Goal: Navigation & Orientation: Find specific page/section

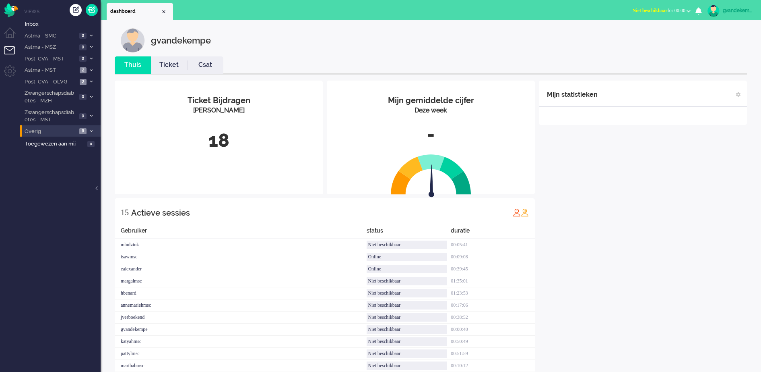
click at [91, 130] on icon at bounding box center [91, 131] width 2 height 3
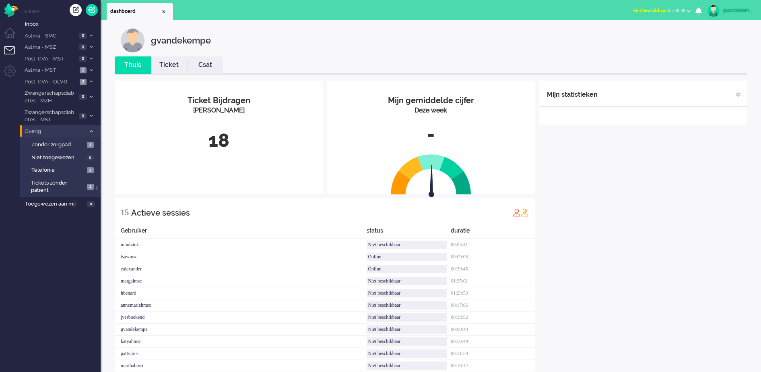
click at [92, 132] on icon at bounding box center [91, 131] width 2 height 3
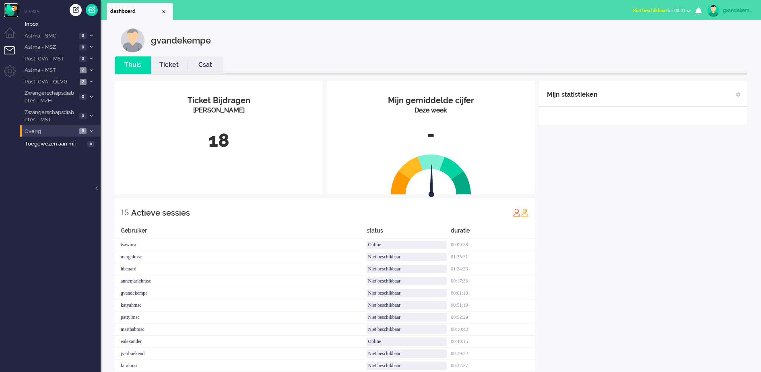
click at [8, 9] on img "Omnidesk" at bounding box center [11, 10] width 14 height 14
click at [14, 12] on img "Omnidesk" at bounding box center [11, 10] width 14 height 14
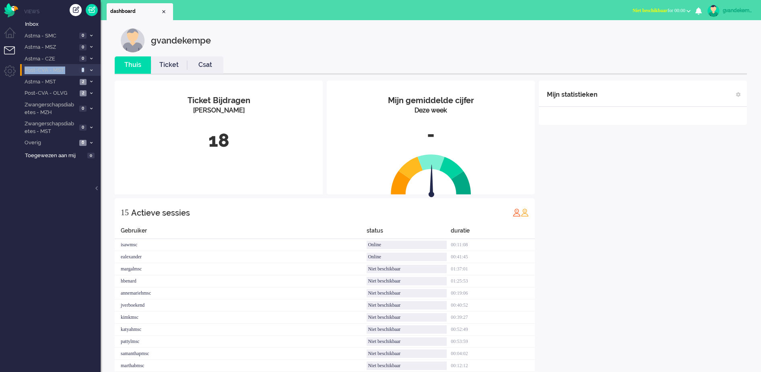
click at [86, 74] on ul "Inbox Astma - SMC 0 Open - Nieuw FO 0 Wacht - Park FO 0 Astma - MSZ 0 Open - Ni…" at bounding box center [60, 89] width 81 height 144
click at [86, 74] on li "Post-CVA - MST 0" at bounding box center [60, 70] width 81 height 12
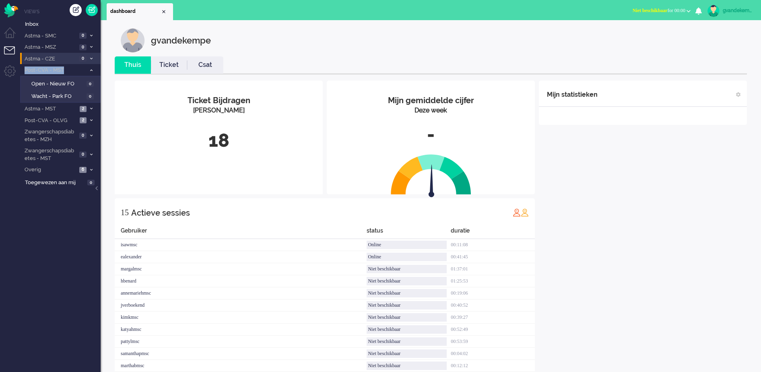
click at [93, 59] on span at bounding box center [91, 59] width 6 height 4
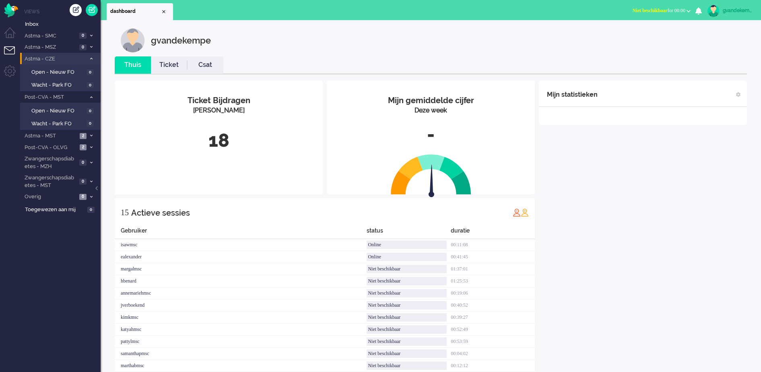
click at [93, 59] on span at bounding box center [91, 59] width 6 height 4
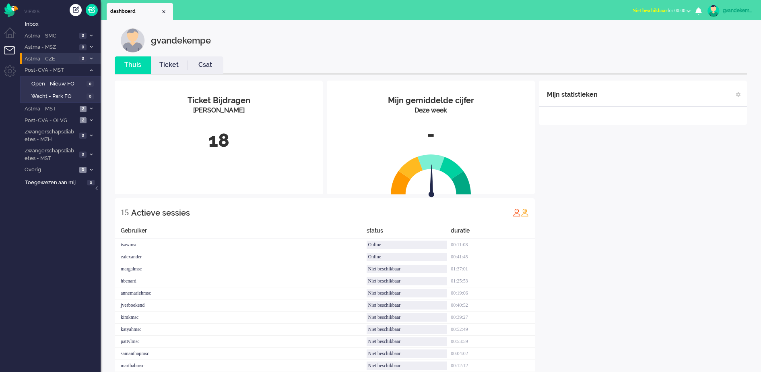
click at [92, 60] on span at bounding box center [91, 59] width 6 height 4
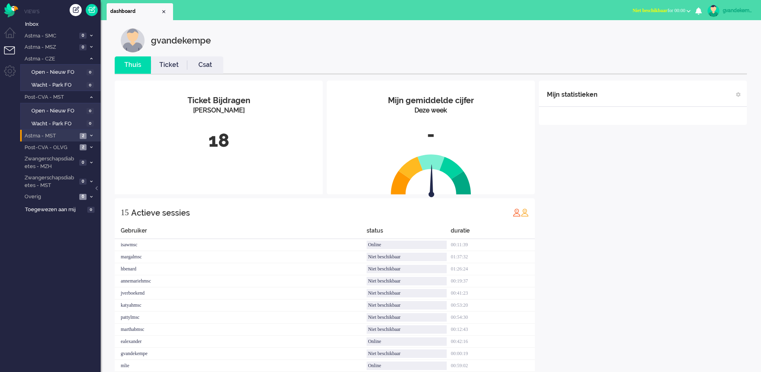
click at [88, 136] on li "Astma - MST 2" at bounding box center [60, 136] width 81 height 12
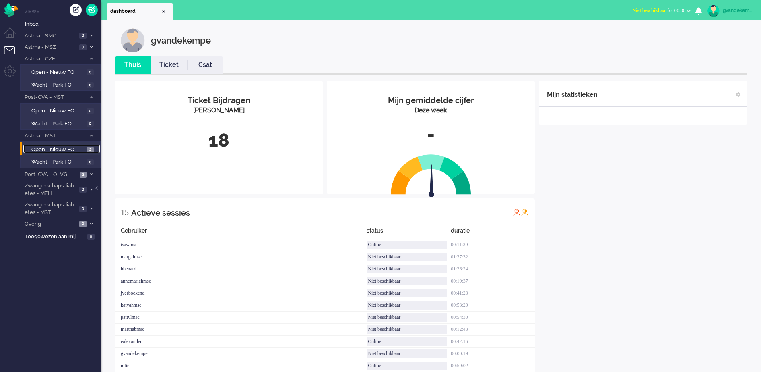
click at [83, 151] on span "Open - Nieuw FO" at bounding box center [58, 150] width 54 height 8
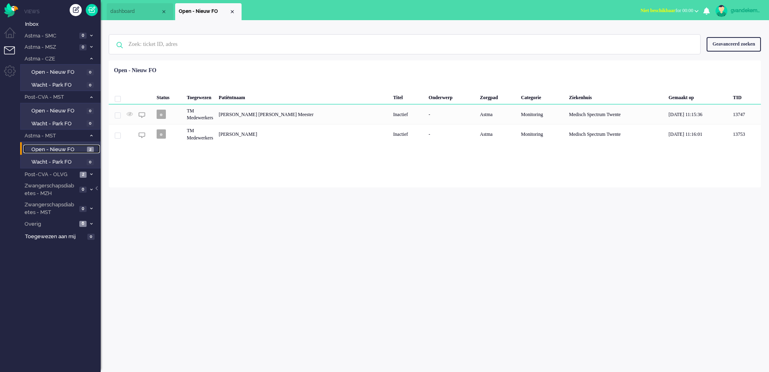
click at [83, 151] on span "Open - Nieuw FO" at bounding box center [58, 150] width 54 height 8
click at [87, 174] on li "Post-CVA - OLVG 2" at bounding box center [60, 174] width 81 height 12
click at [87, 188] on link "Open - Nieuw FO 2" at bounding box center [61, 187] width 77 height 9
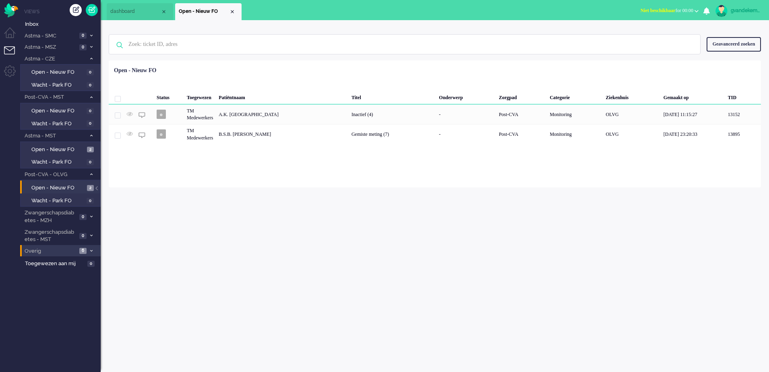
click at [89, 250] on span at bounding box center [91, 251] width 6 height 4
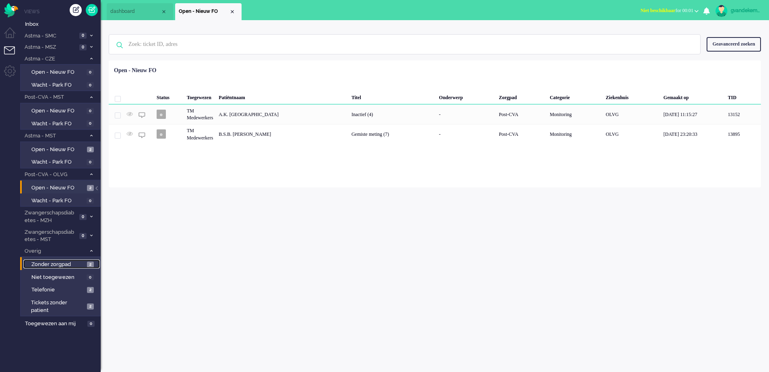
click at [81, 264] on span "Zonder zorgpad" at bounding box center [58, 265] width 54 height 8
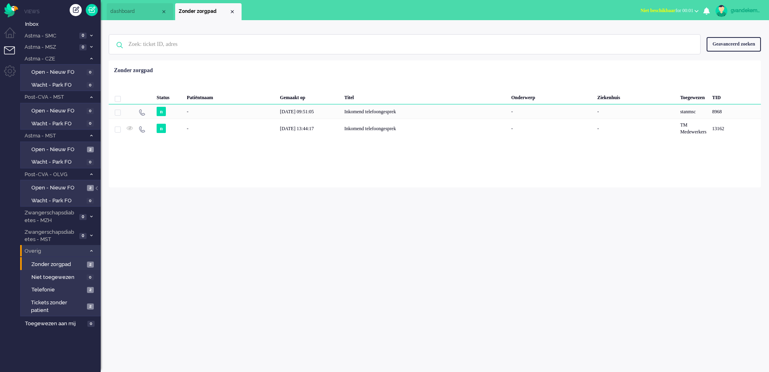
click at [91, 250] on icon at bounding box center [91, 250] width 2 height 3
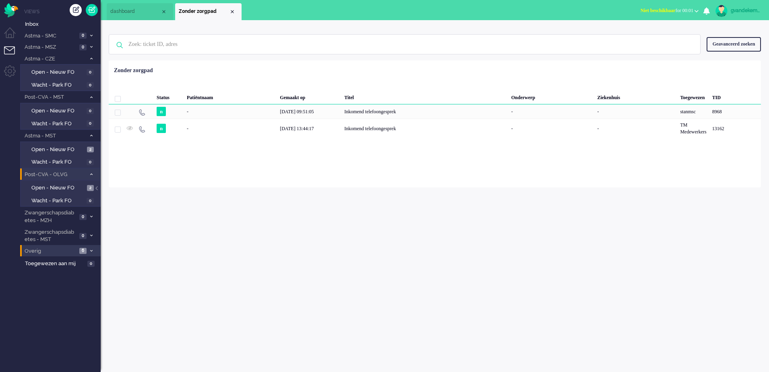
click at [91, 173] on icon at bounding box center [91, 174] width 2 height 3
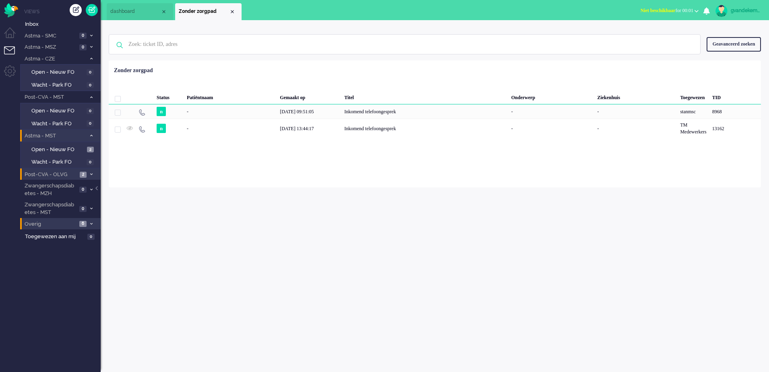
click at [89, 136] on span at bounding box center [91, 136] width 6 height 4
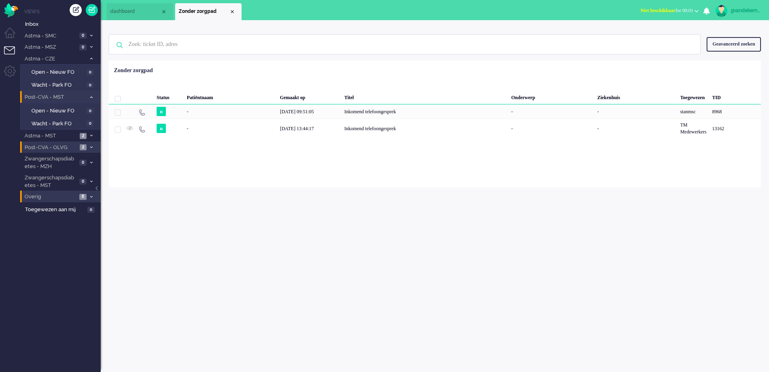
click at [93, 96] on span at bounding box center [91, 97] width 6 height 4
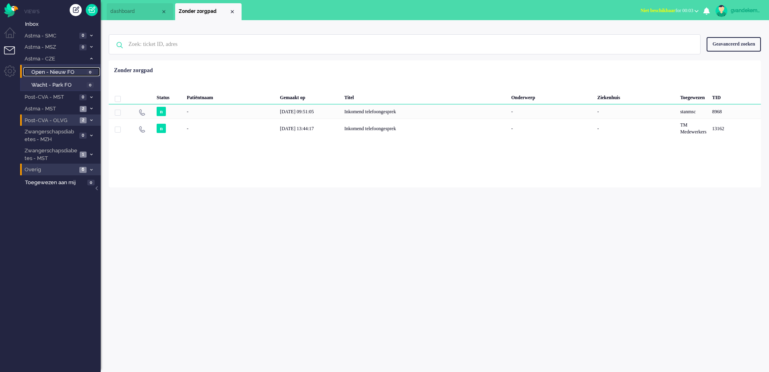
click at [69, 70] on span "Open - Nieuw FO" at bounding box center [57, 72] width 53 height 8
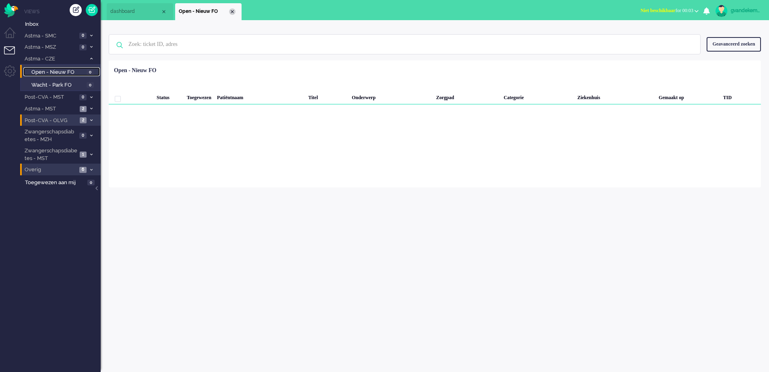
click at [233, 11] on div "Close tab" at bounding box center [232, 11] width 6 height 6
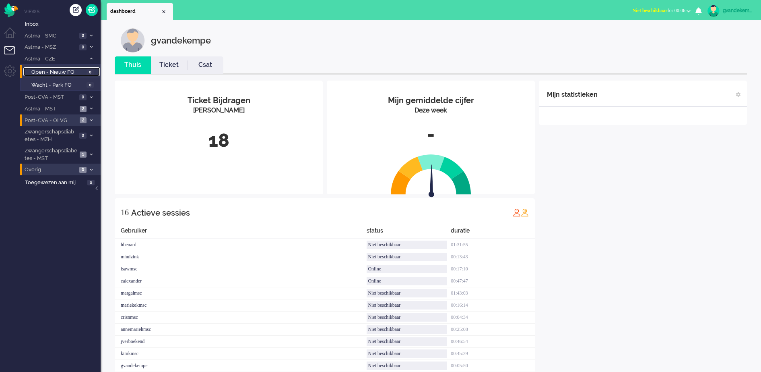
scroll to position [50, 0]
